Goal: Check status: Check status

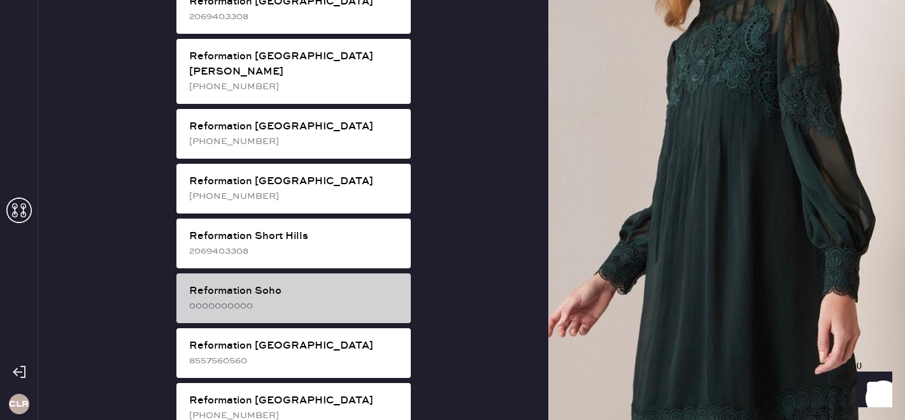
scroll to position [2135, 0]
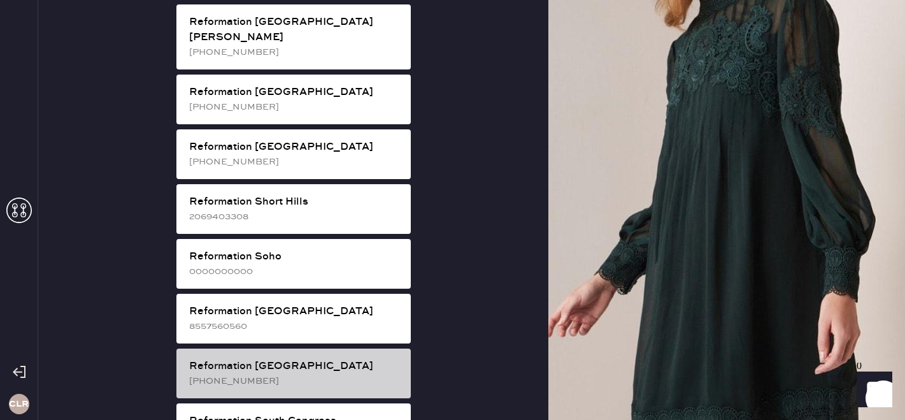
click at [276, 359] on div "Reformation [GEOGRAPHIC_DATA]" at bounding box center [294, 366] width 211 height 15
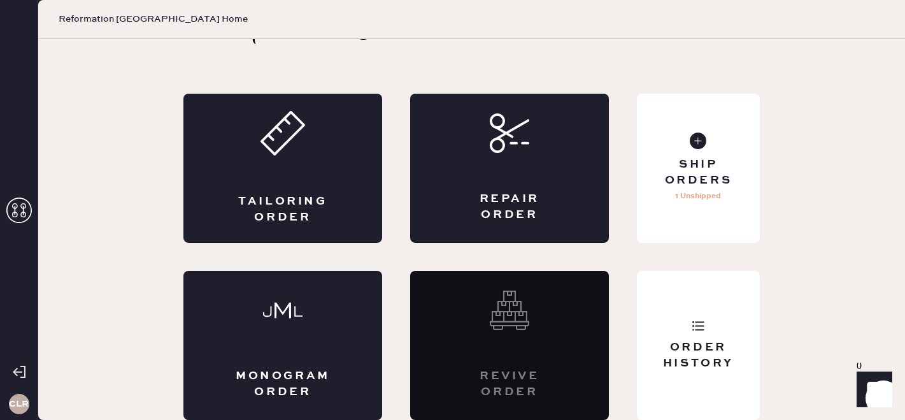
scroll to position [42, 0]
click at [674, 367] on div "Order History" at bounding box center [698, 355] width 103 height 32
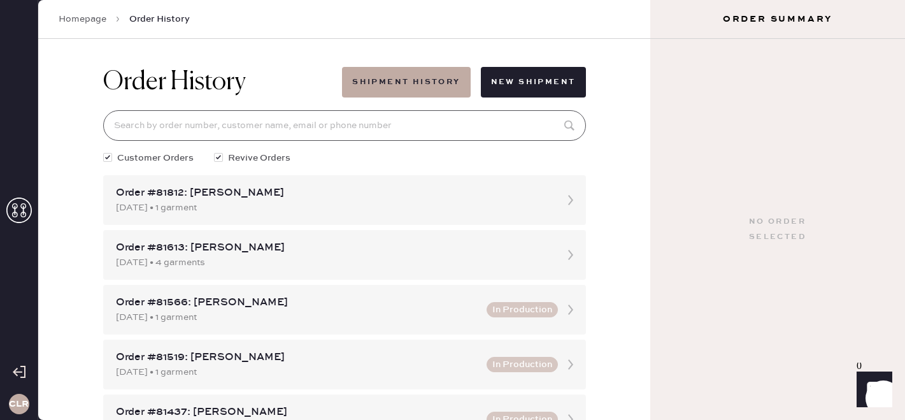
click at [241, 127] on input at bounding box center [344, 125] width 483 height 31
type input "v"
paste input "[EMAIL_ADDRESS][DOMAIN_NAME]"
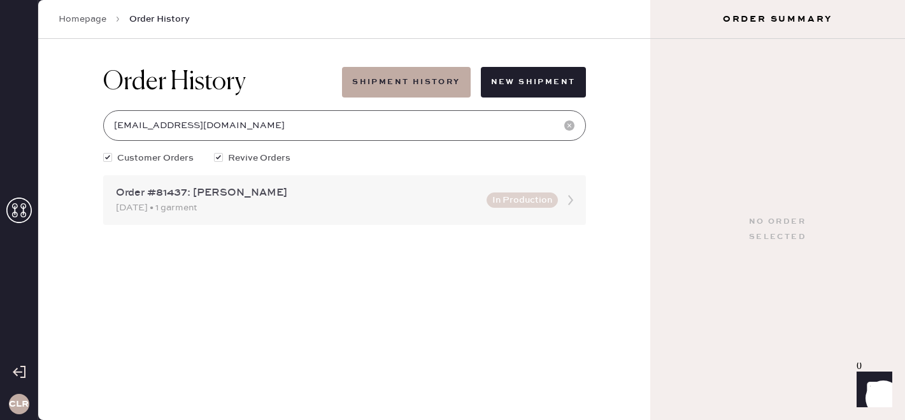
type input "[EMAIL_ADDRESS][DOMAIN_NAME]"
click at [274, 195] on div "Order #81437: [PERSON_NAME]" at bounding box center [297, 192] width 363 height 15
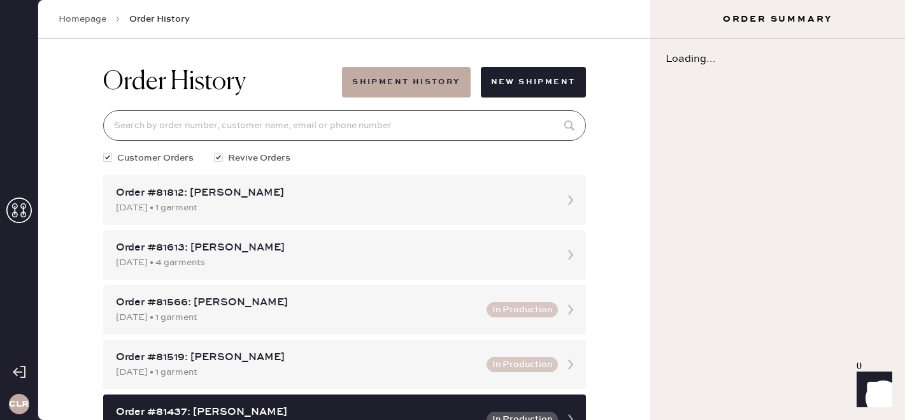
click at [217, 124] on input at bounding box center [344, 125] width 483 height 31
paste input "[EMAIL_ADDRESS][DOMAIN_NAME]"
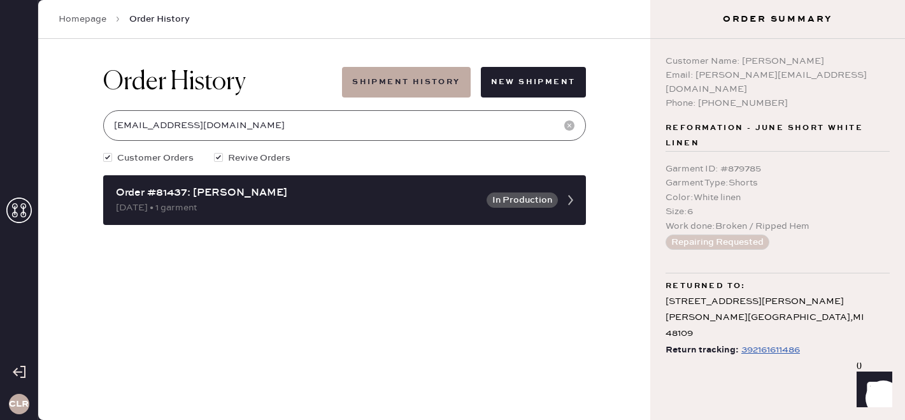
type input "[EMAIL_ADDRESS][DOMAIN_NAME]"
click at [767, 342] on div "392161611486" at bounding box center [770, 349] width 59 height 15
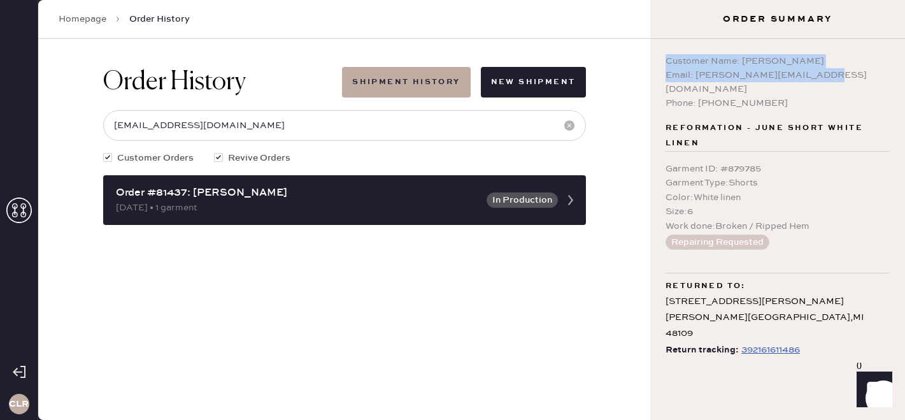
copy div "Customer Name: [PERSON_NAME] Email: [PERSON_NAME][EMAIL_ADDRESS][DOMAIN_NAME]"
drag, startPoint x: 818, startPoint y: 74, endPoint x: 658, endPoint y: 59, distance: 160.6
click at [658, 59] on div "Customer Name: [PERSON_NAME] Email: [PERSON_NAME][EMAIL_ADDRESS][DOMAIN_NAME] P…" at bounding box center [777, 229] width 255 height 381
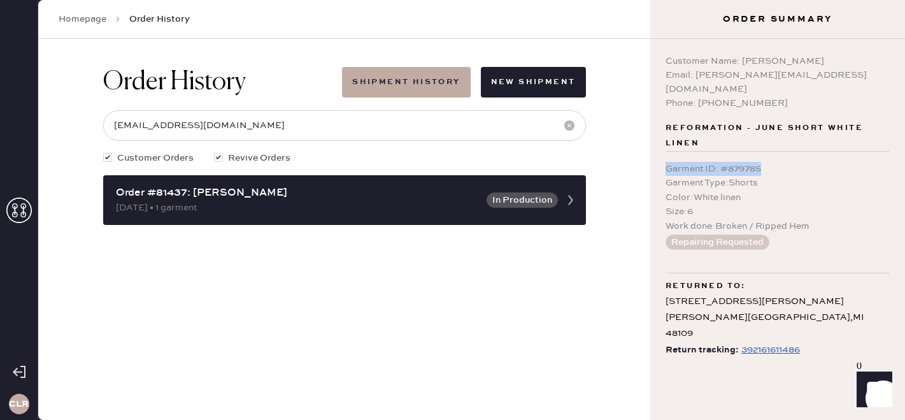
copy div "Garment ID : # 879785"
drag, startPoint x: 776, startPoint y: 153, endPoint x: 663, endPoint y: 150, distance: 113.4
click at [662, 150] on div "Customer Name: [PERSON_NAME] Email: [PERSON_NAME][EMAIL_ADDRESS][DOMAIN_NAME] P…" at bounding box center [777, 229] width 255 height 381
